Goal: Information Seeking & Learning: Learn about a topic

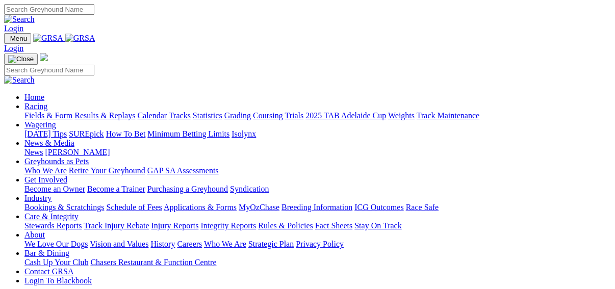
click at [24, 111] on link "Fields & Form" at bounding box center [48, 115] width 48 height 9
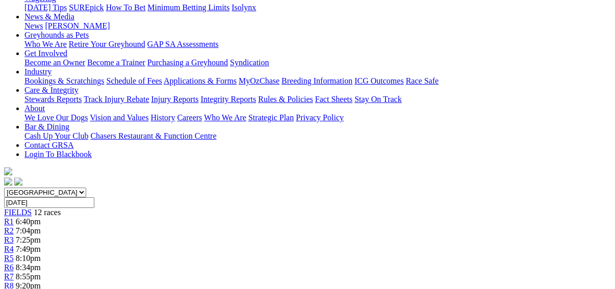
scroll to position [41, 0]
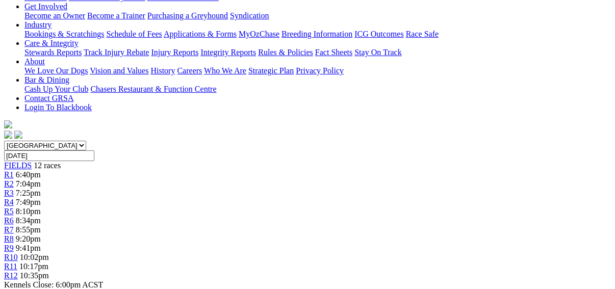
scroll to position [204, 0]
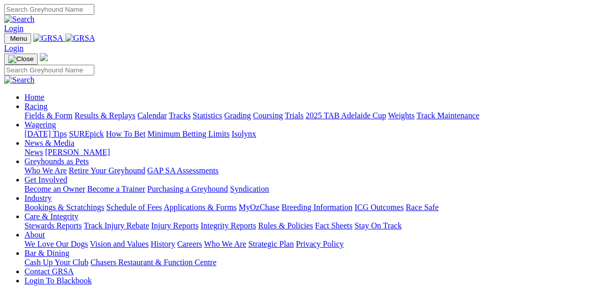
drag, startPoint x: 0, startPoint y: 0, endPoint x: 172, endPoint y: 40, distance: 176.5
click at [47, 102] on link "Racing" at bounding box center [35, 106] width 23 height 9
click at [111, 111] on link "Results & Replays" at bounding box center [104, 115] width 61 height 9
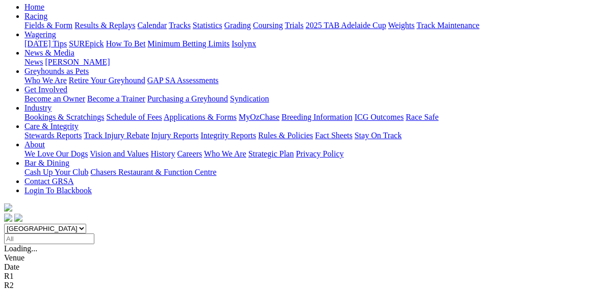
scroll to position [122, 0]
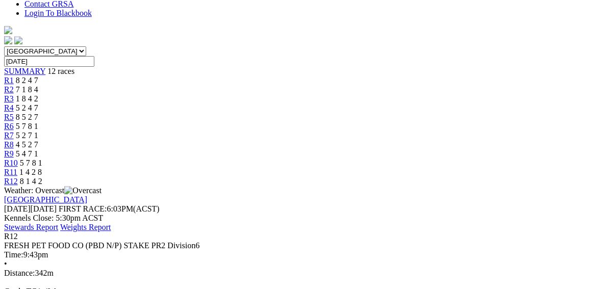
scroll to position [245, 0]
